Goal: Transaction & Acquisition: Purchase product/service

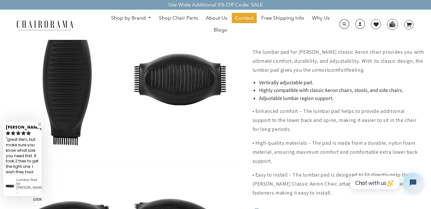
scroll to position [353, 0]
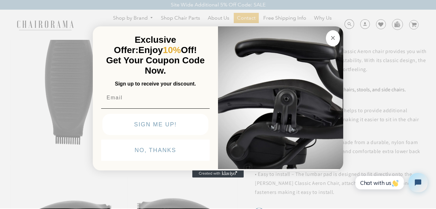
click at [335, 36] on circle "Close dialog" at bounding box center [332, 37] width 7 height 7
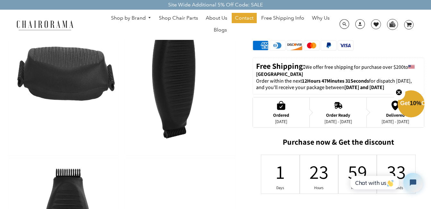
scroll to position [225, 0]
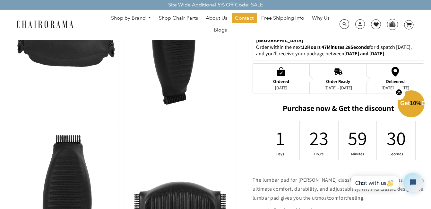
click at [399, 92] on icon "Close teaser" at bounding box center [399, 92] width 3 height 3
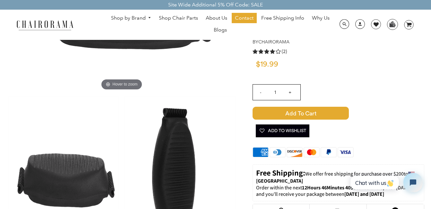
scroll to position [0, 0]
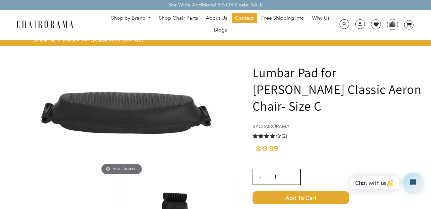
click at [289, 169] on input "+" at bounding box center [289, 176] width 15 height 15
click at [288, 169] on input "+" at bounding box center [289, 176] width 15 height 15
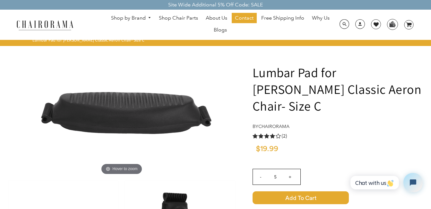
type input "6"
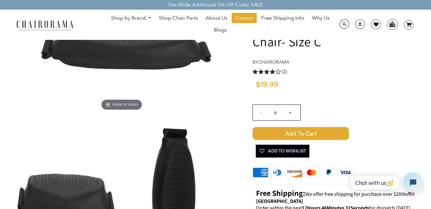
scroll to position [96, 0]
